Goal: Find specific page/section

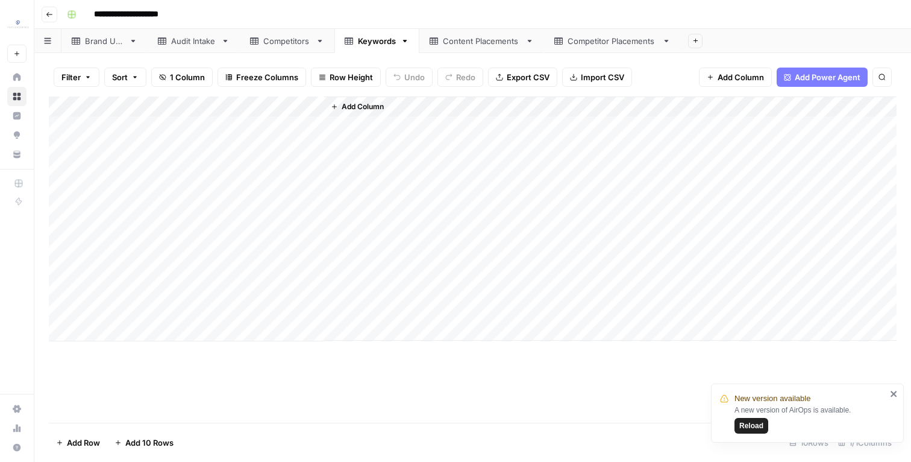
click at [757, 426] on span "Reload" at bounding box center [751, 425] width 24 height 11
click at [272, 43] on div "Competitors" at bounding box center [287, 41] width 48 height 12
